Goal: Task Accomplishment & Management: Manage account settings

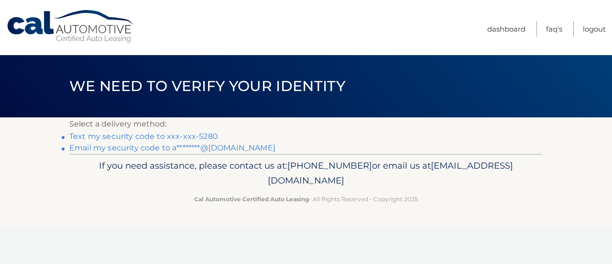
click at [188, 136] on link "Text my security code to xxx-xxx-5280" at bounding box center [143, 136] width 149 height 9
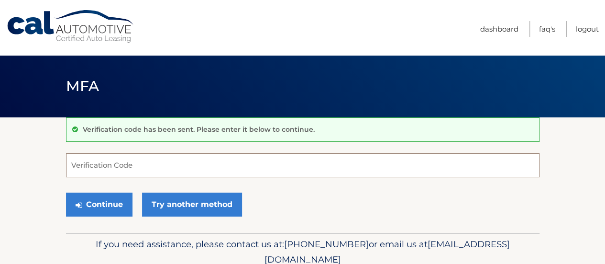
click at [144, 175] on input "Verification Code" at bounding box center [303, 165] width 474 height 24
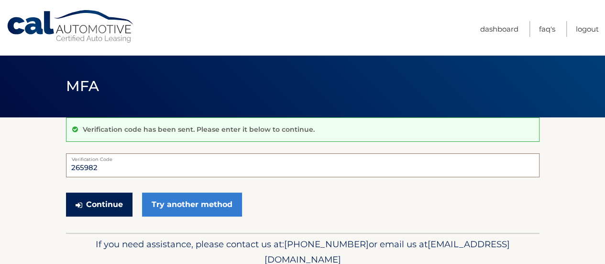
type input "265982"
click at [107, 197] on button "Continue" at bounding box center [99, 204] width 67 height 24
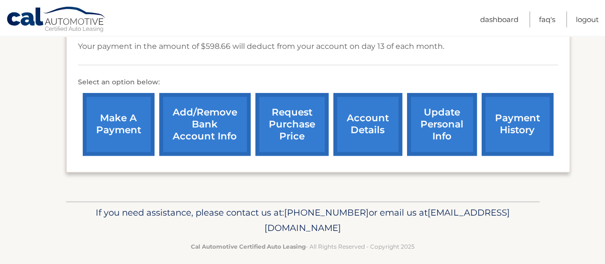
scroll to position [287, 0]
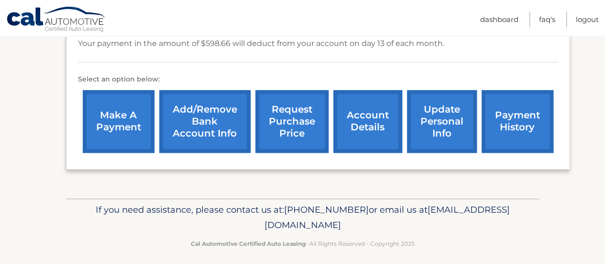
click at [359, 119] on link "account details" at bounding box center [367, 121] width 69 height 63
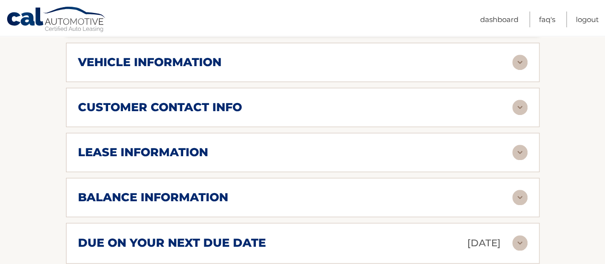
scroll to position [436, 0]
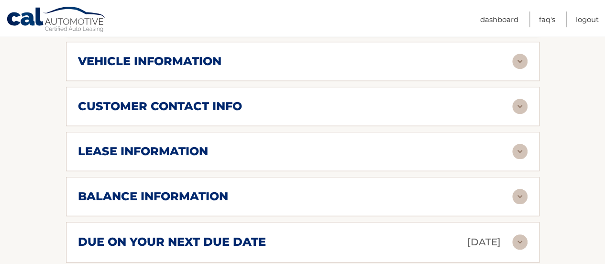
click at [522, 195] on img at bounding box center [519, 196] width 15 height 15
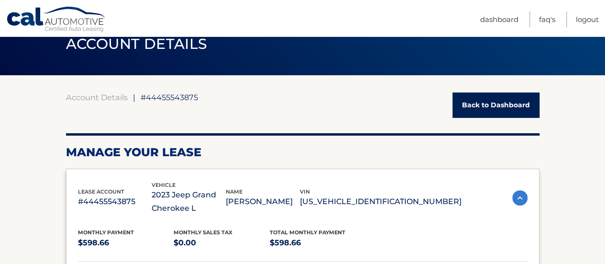
scroll to position [0, 0]
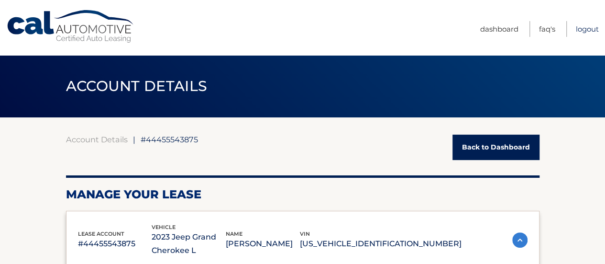
click at [584, 33] on link "Logout" at bounding box center [587, 29] width 23 height 16
